Goal: Task Accomplishment & Management: Complete application form

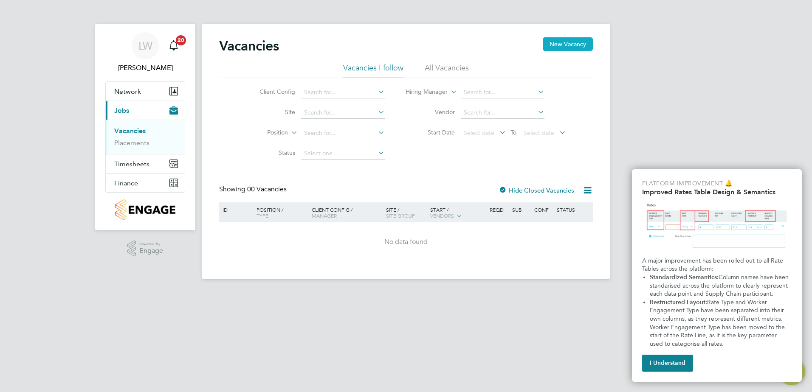
click at [559, 46] on button "New Vacancy" at bounding box center [567, 44] width 50 height 14
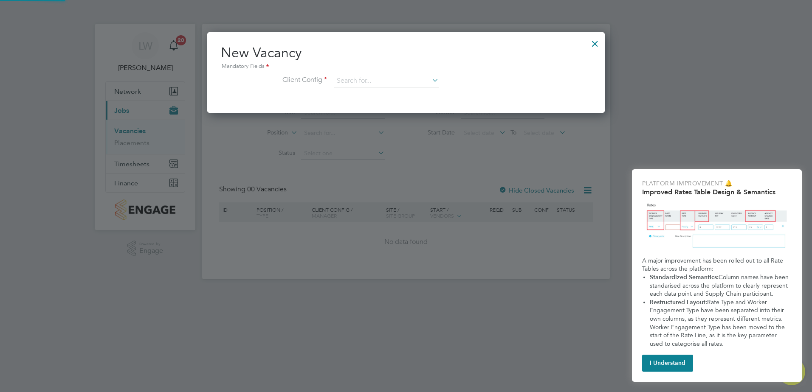
scroll to position [81, 398]
drag, startPoint x: 379, startPoint y: 73, endPoint x: 366, endPoint y: 86, distance: 18.3
click at [378, 74] on div "New Vacancy Mandatory Fields Client Config" at bounding box center [406, 70] width 370 height 52
click at [368, 83] on input at bounding box center [386, 81] width 105 height 13
type input "s"
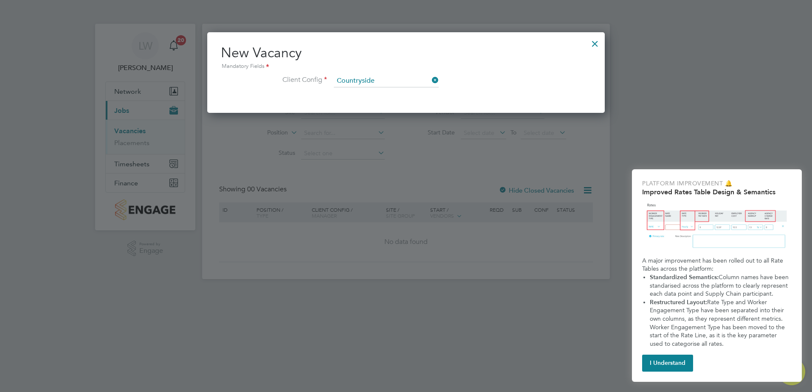
click at [396, 160] on li "Countryside Properties UK Ltd" at bounding box center [428, 162] width 191 height 11
type input "Countryside Properties UK Ltd"
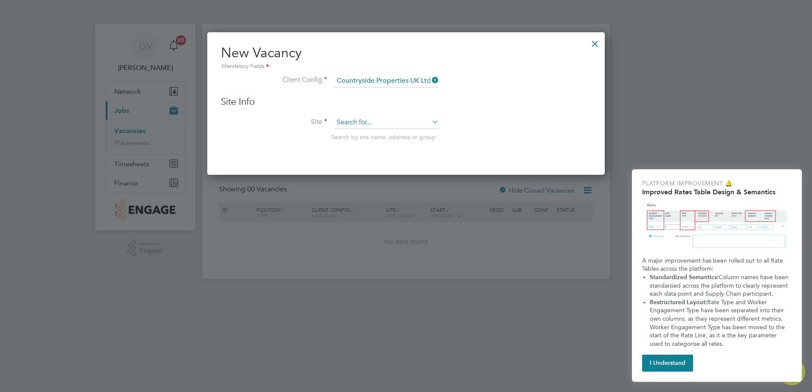
click at [396, 126] on input at bounding box center [386, 122] width 105 height 13
type input "spectra"
click at [394, 121] on input at bounding box center [386, 122] width 105 height 13
click at [373, 135] on li "[GEOGRAPHIC_DATA]" at bounding box center [386, 134] width 106 height 11
type input "[GEOGRAPHIC_DATA]"
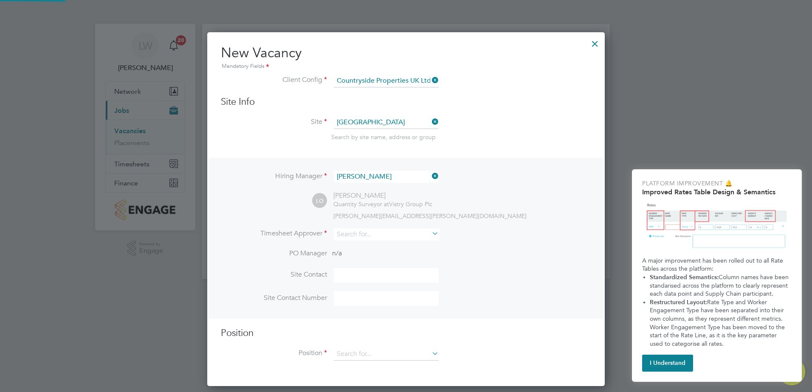
scroll to position [355, 398]
click at [397, 174] on input at bounding box center [386, 177] width 105 height 12
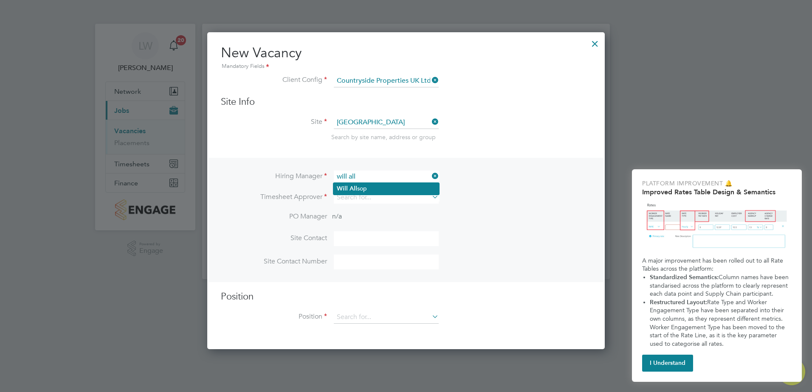
click at [370, 185] on li "Will All sop" at bounding box center [386, 188] width 106 height 11
type input "Will Allsop"
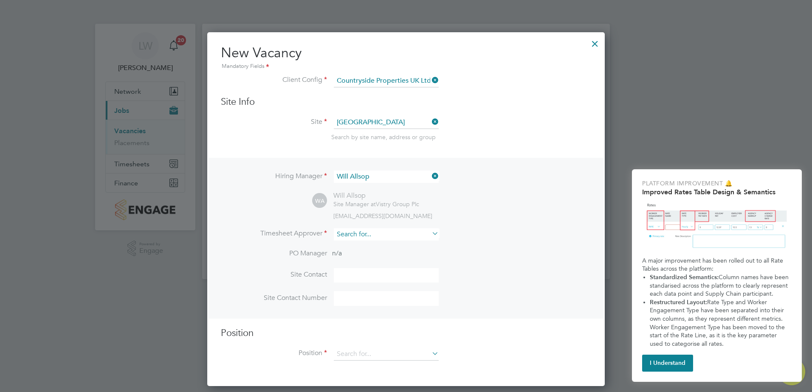
click at [363, 232] on input at bounding box center [386, 234] width 105 height 12
click at [369, 244] on li "Will All sop" at bounding box center [386, 246] width 106 height 11
type input "Will Allsop"
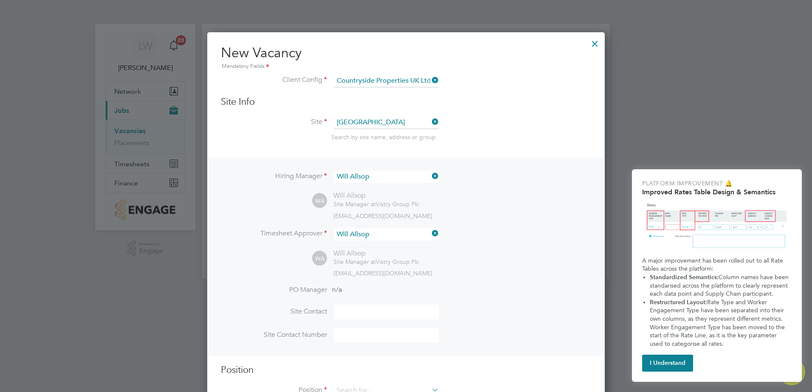
scroll to position [392, 398]
click at [363, 309] on input at bounding box center [386, 312] width 105 height 15
type input "Will Allsop"
type input "07721241958"
type input "handy"
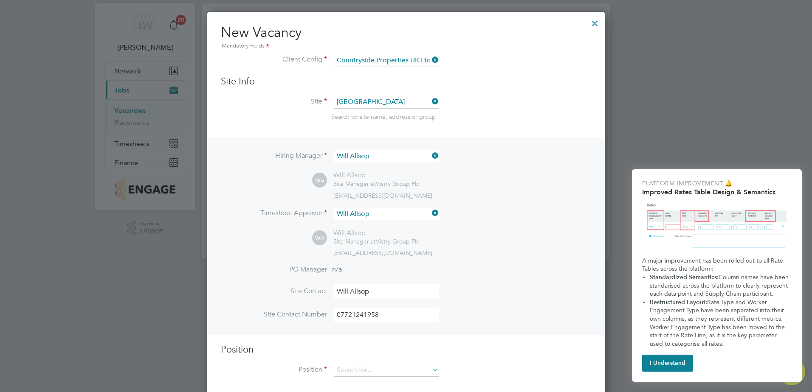
scroll to position [31, 0]
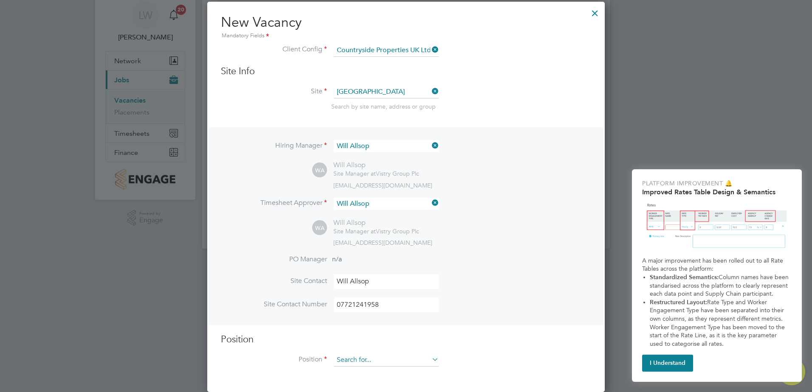
click at [358, 361] on input at bounding box center [386, 360] width 105 height 13
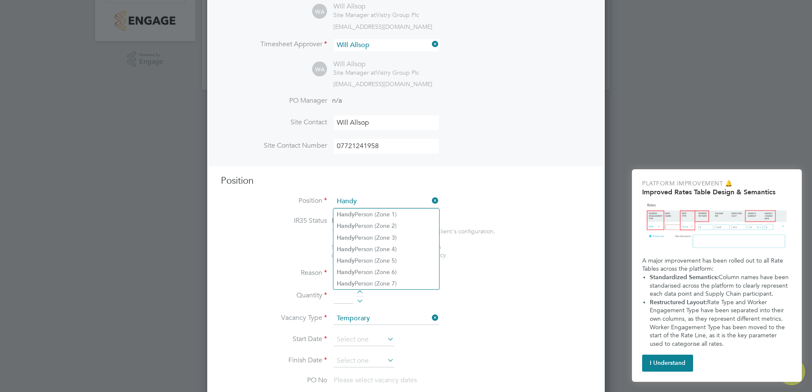
scroll to position [230, 0]
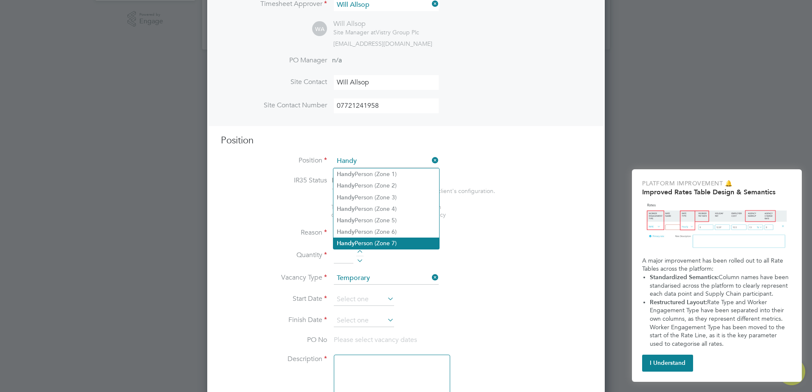
click at [403, 243] on li "Handy Person (Zone 7)" at bounding box center [386, 243] width 106 height 11
type input "Handy Person (Zone 7)"
type textarea "• Perform repair and maintenance tasks on doors, furniture, fixtures and applia…"
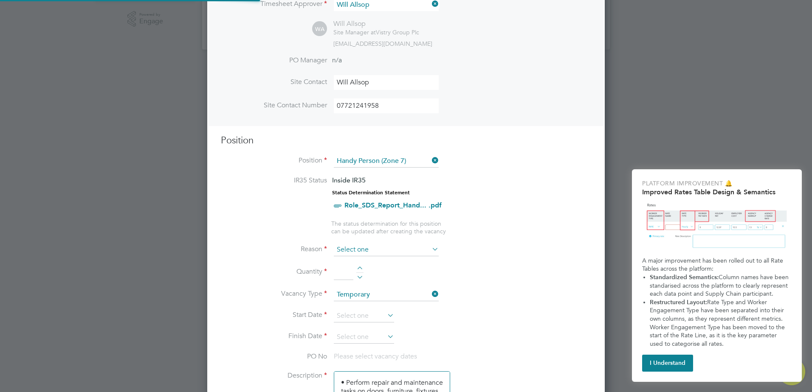
scroll to position [25, 45]
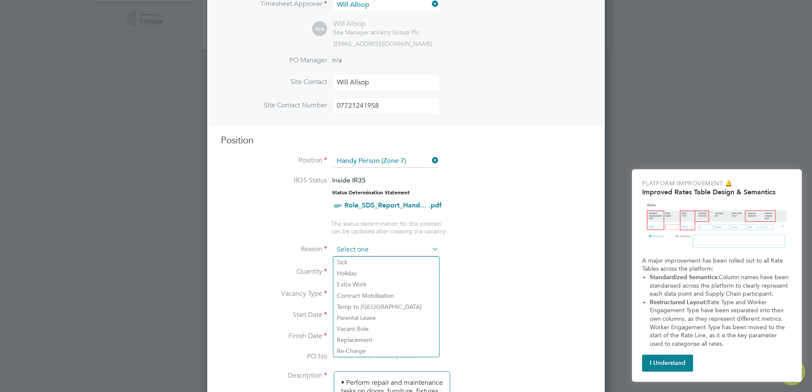
click at [364, 254] on input at bounding box center [386, 250] width 105 height 13
click at [354, 273] on li "Holiday" at bounding box center [386, 273] width 106 height 11
type input "Holiday"
click at [350, 274] on input at bounding box center [344, 272] width 20 height 15
type input "1"
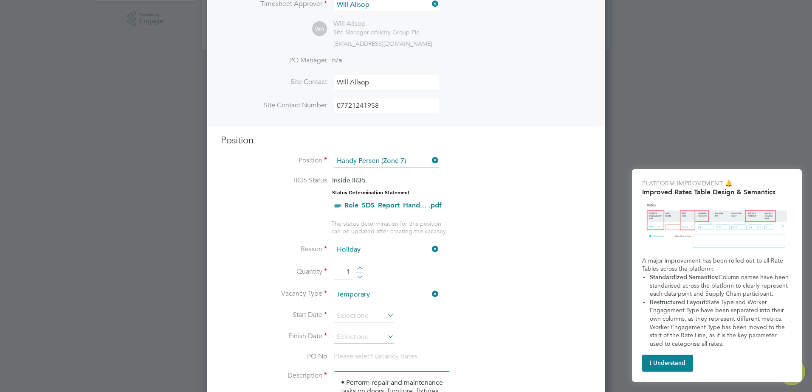
click at [500, 286] on li "Quantity 1" at bounding box center [406, 277] width 370 height 24
click at [376, 319] on input at bounding box center [364, 316] width 60 height 13
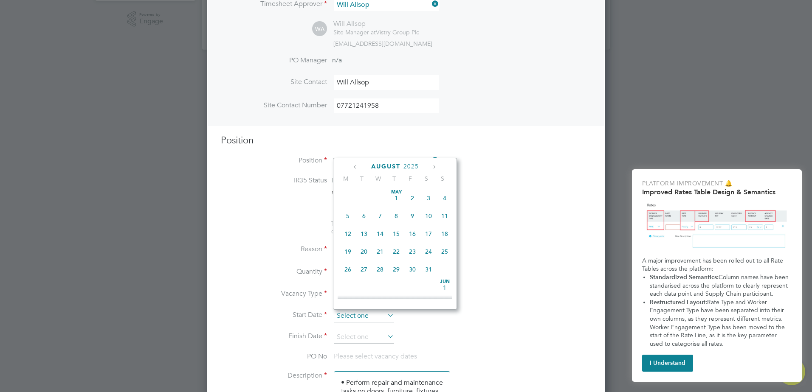
scroll to position [331, 0]
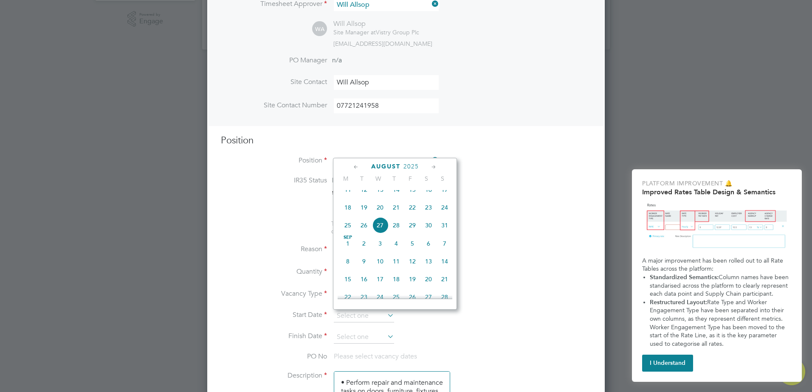
click at [347, 251] on span "[DATE]" at bounding box center [348, 244] width 16 height 16
type input "[DATE]"
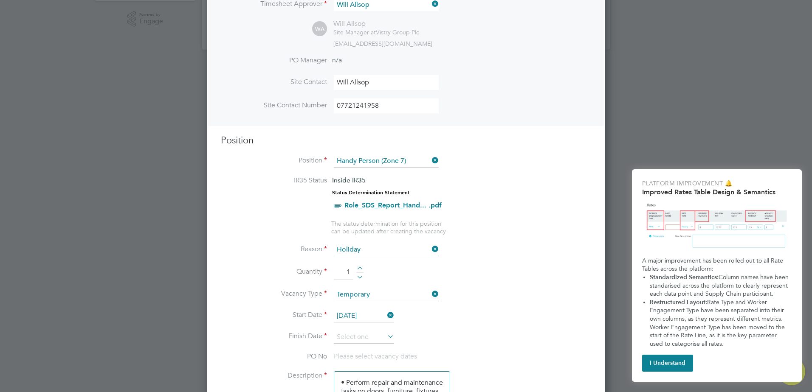
click at [385, 337] on icon at bounding box center [385, 337] width 0 height 12
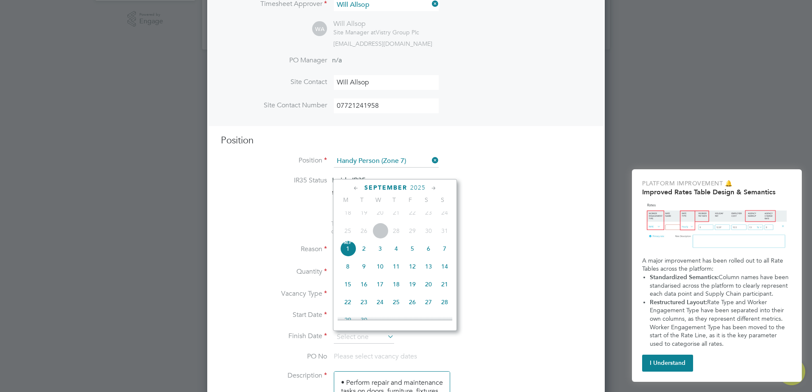
click at [360, 275] on span "9" at bounding box center [364, 266] width 16 height 16
type input "[DATE]"
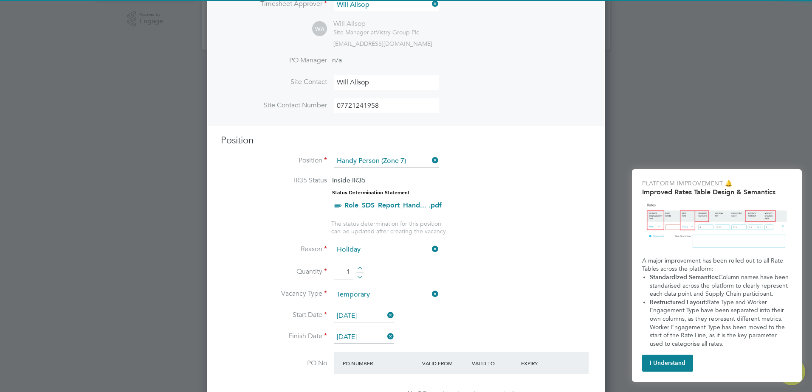
click at [495, 306] on li "Vacancy Type Temporary" at bounding box center [406, 299] width 370 height 21
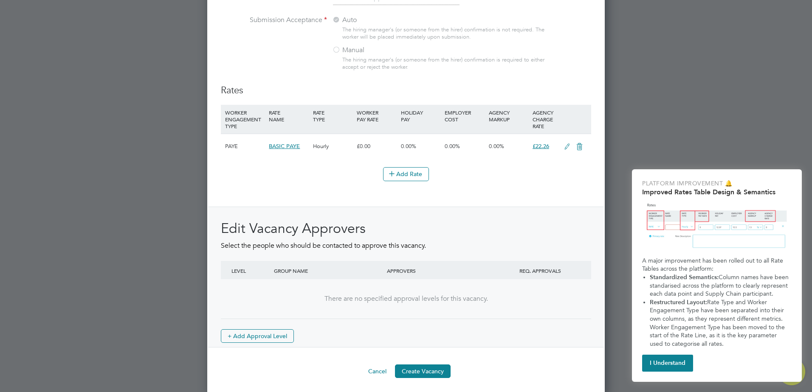
scroll to position [936, 0]
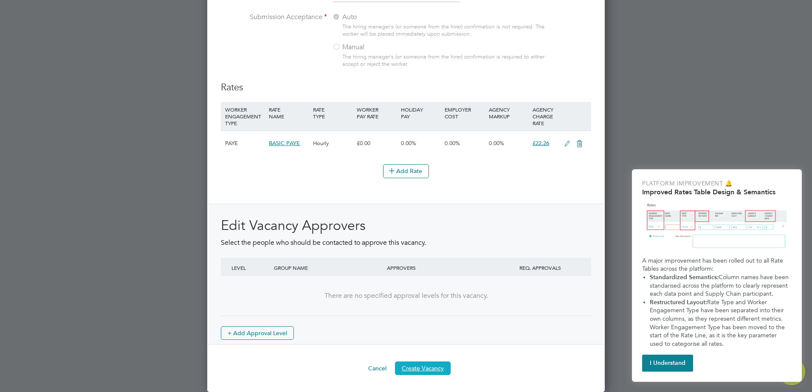
click at [419, 370] on button "Create Vacancy" at bounding box center [423, 369] width 56 height 14
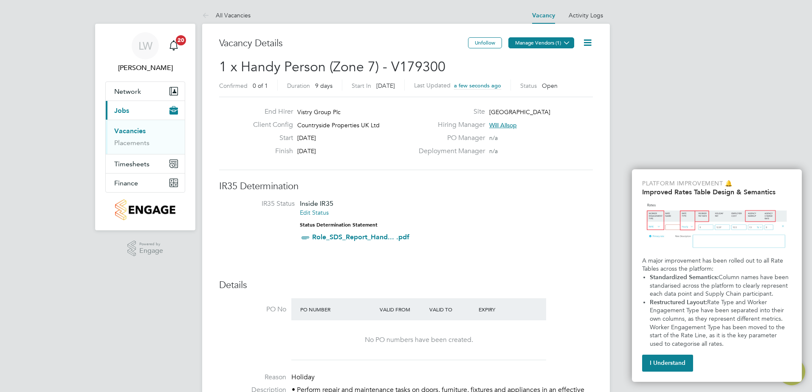
click at [539, 45] on button "Manage Vendors (1)" at bounding box center [541, 42] width 66 height 11
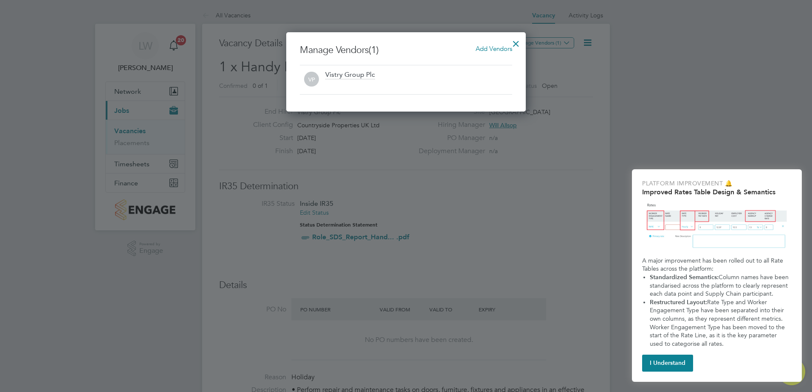
click at [497, 50] on span "Add Vendors" at bounding box center [493, 49] width 37 height 8
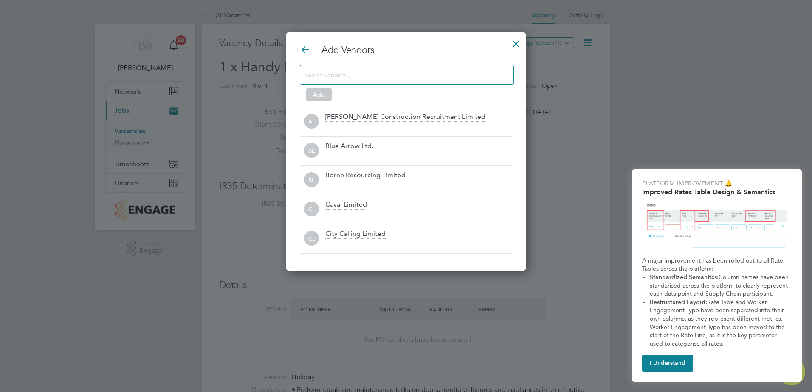
click at [451, 76] on input at bounding box center [399, 74] width 191 height 11
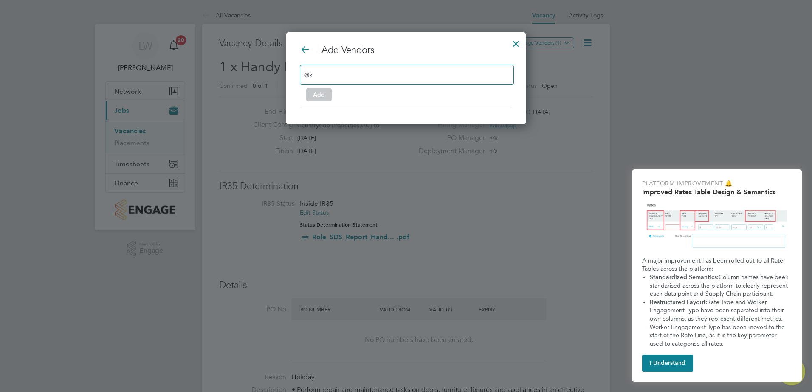
type input "@"
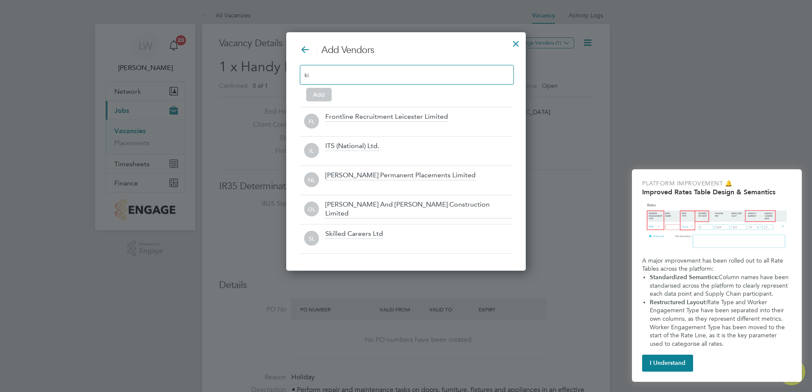
type input "k"
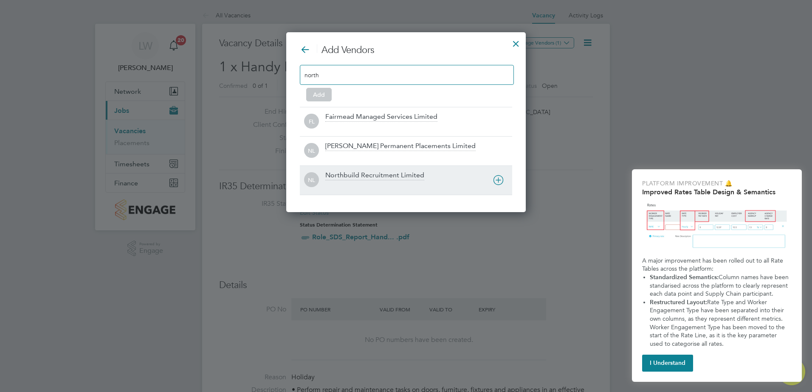
type input "north"
click at [398, 172] on div "Northbuild Recruitment Limited" at bounding box center [374, 175] width 99 height 9
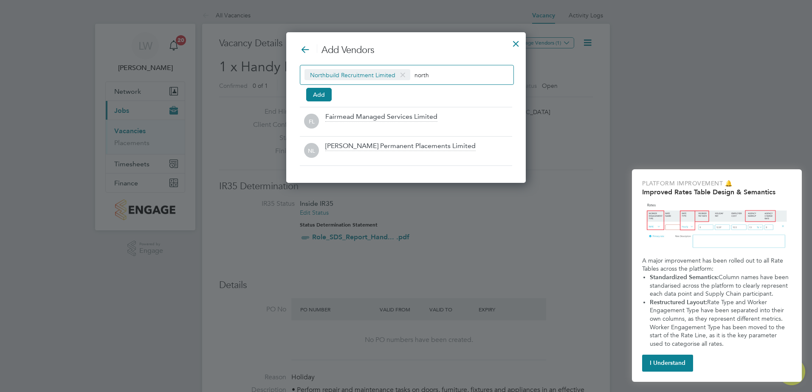
click at [450, 76] on input "north" at bounding box center [440, 74] width 53 height 11
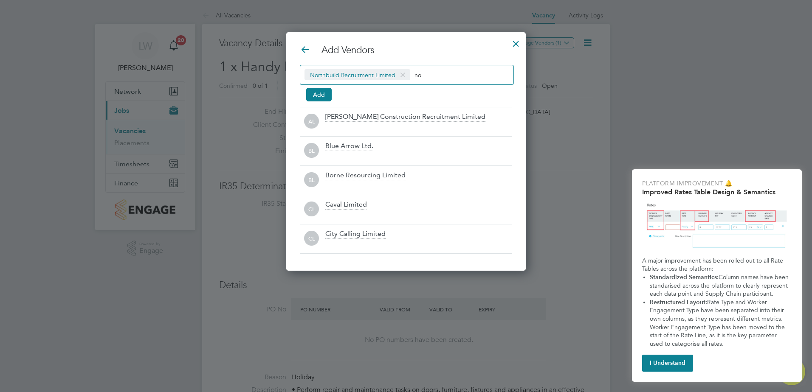
type input "n"
click at [317, 92] on button "Add" at bounding box center [318, 95] width 25 height 14
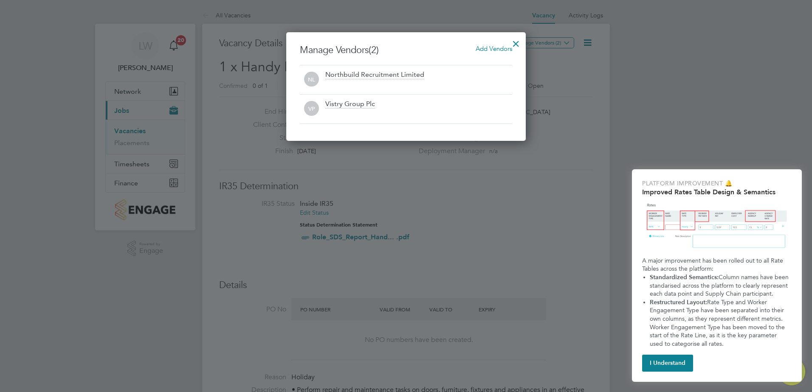
click at [517, 44] on div at bounding box center [515, 41] width 15 height 15
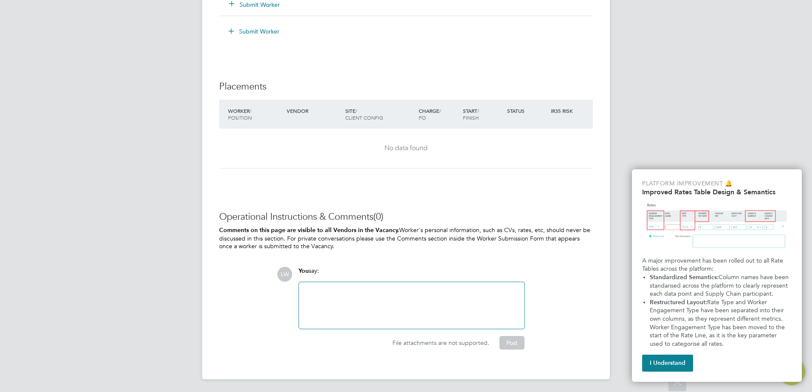
click at [397, 292] on div at bounding box center [411, 305] width 215 height 37
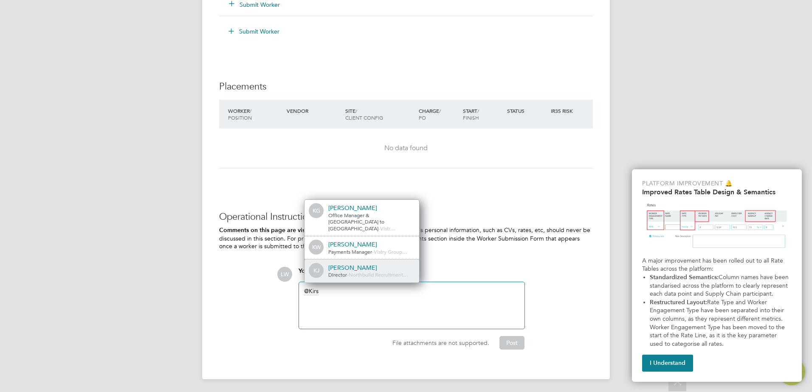
click at [344, 265] on div "[PERSON_NAME]" at bounding box center [370, 268] width 85 height 8
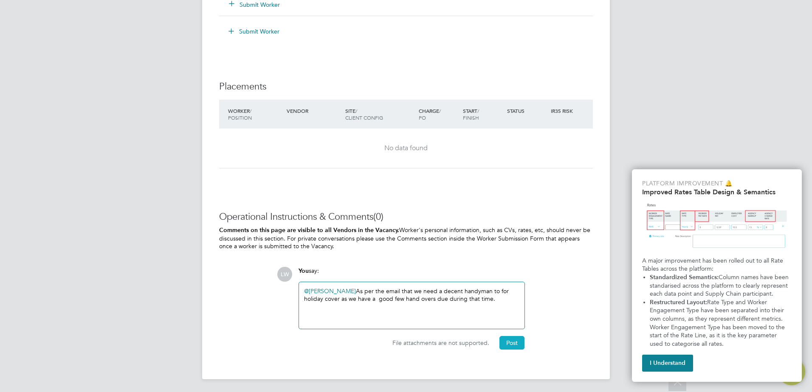
click at [512, 341] on button "Post" at bounding box center [511, 343] width 25 height 14
